Goal: Information Seeking & Learning: Compare options

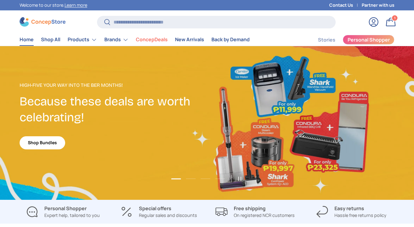
click at [348, 7] on link "Contact Us" at bounding box center [345, 5] width 32 height 7
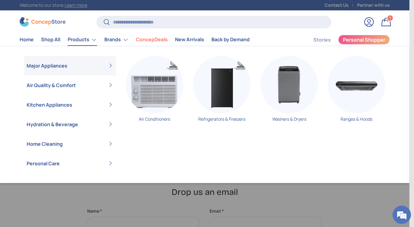
click at [83, 41] on link "Products" at bounding box center [82, 40] width 29 height 12
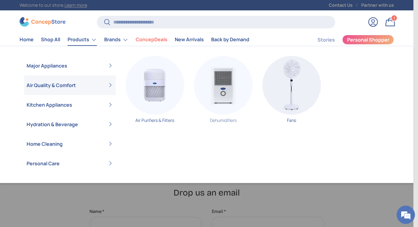
click at [215, 101] on img "Primary" at bounding box center [223, 85] width 59 height 59
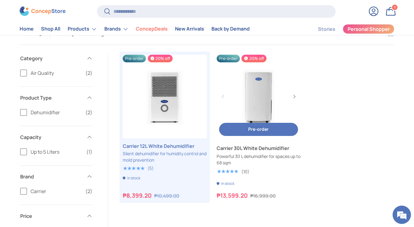
click at [233, 152] on link "Carrier 30L White Dehumidifier" at bounding box center [258, 148] width 84 height 7
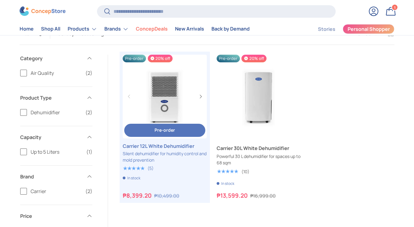
click at [164, 146] on link "Carrier 12L White Dehumidifier" at bounding box center [165, 145] width 84 height 7
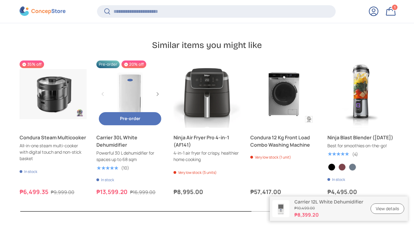
scroll to position [0, 1]
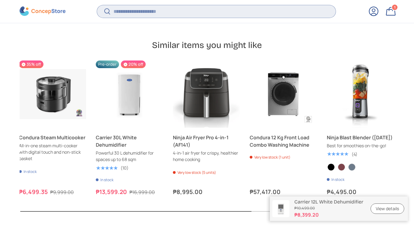
click at [141, 17] on input "Search" at bounding box center [216, 11] width 238 height 13
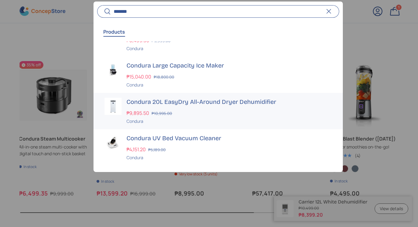
scroll to position [31, 0]
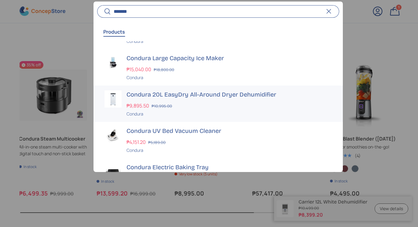
type input "*******"
click at [134, 98] on h3 "Condura 20L EasyDry All-Around Dryer Dehumidifier" at bounding box center [229, 95] width 205 height 9
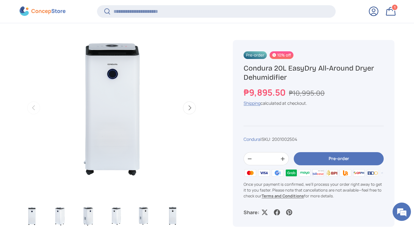
scroll to position [274, 0]
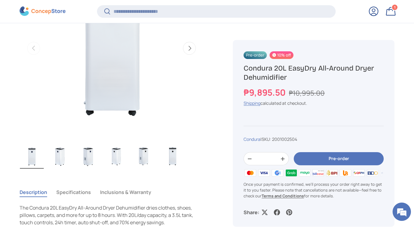
click at [90, 165] on img "Gallery Viewer" at bounding box center [88, 156] width 24 height 24
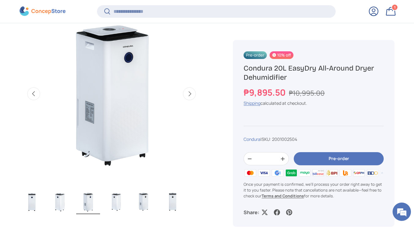
scroll to position [214, 0]
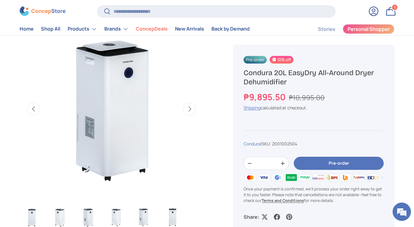
click at [116, 211] on img "Gallery Viewer" at bounding box center [116, 217] width 24 height 24
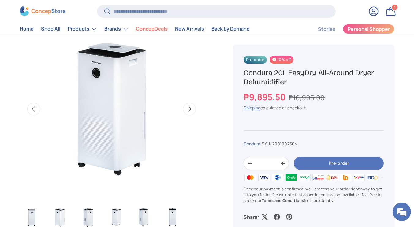
click at [128, 212] on ul "Load image 1 in gallery view Load image 2 in gallery view Load image 3 in galle…" at bounding box center [112, 218] width 184 height 27
click at [145, 219] on img "Gallery Viewer" at bounding box center [144, 217] width 24 height 24
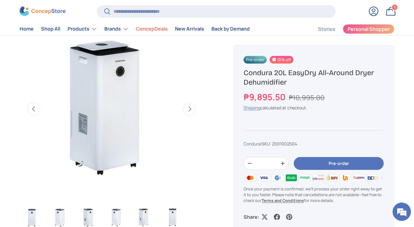
click at [164, 215] on img "Gallery Viewer" at bounding box center [172, 217] width 24 height 24
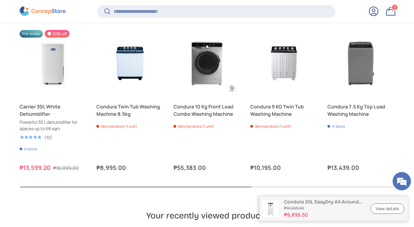
scroll to position [1649, 0]
